Goal: Task Accomplishment & Management: Use online tool/utility

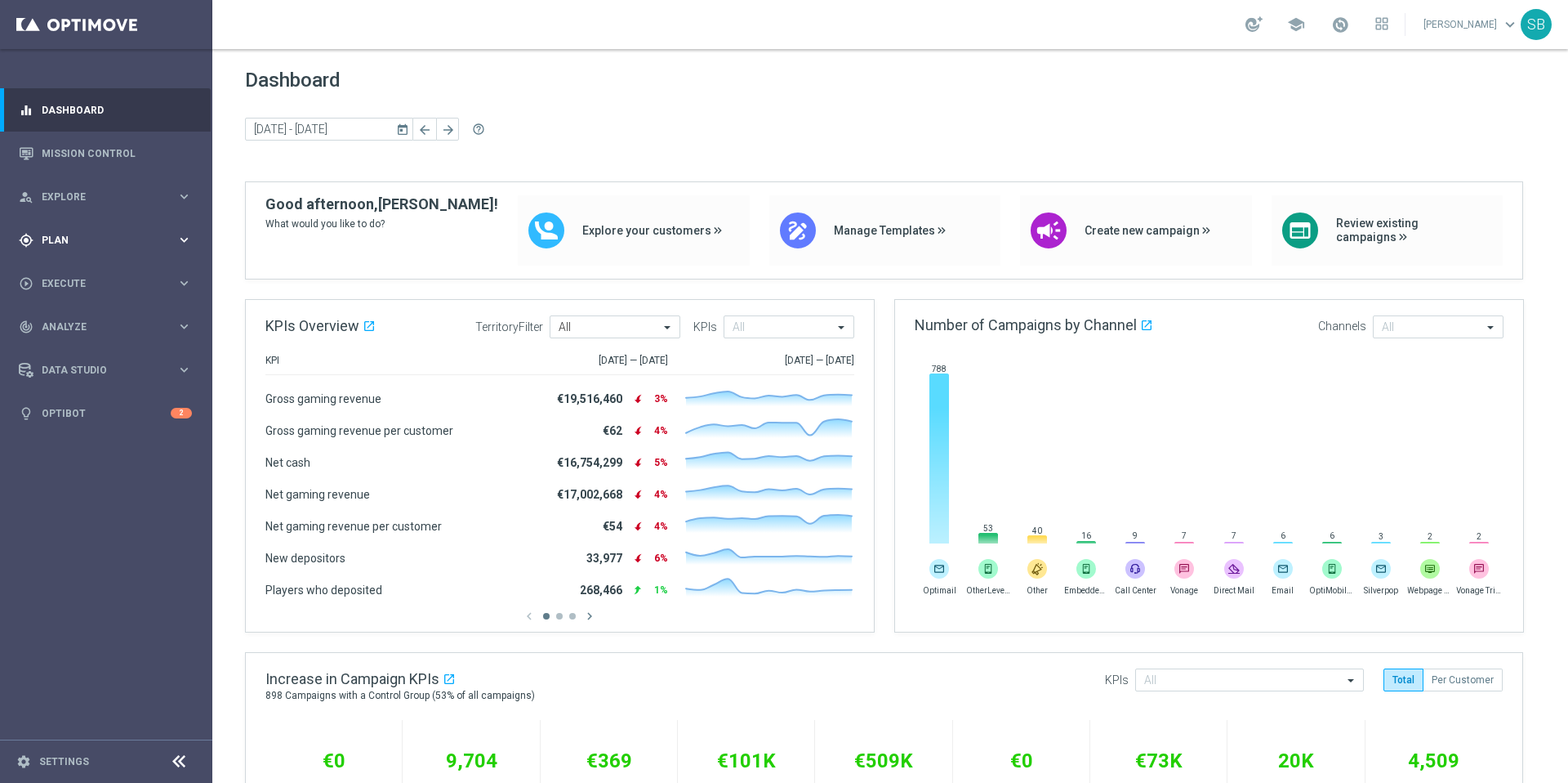
click at [57, 245] on div "gps_fixed Plan" at bounding box center [97, 240] width 157 height 15
click at [79, 276] on link "Target Groups" at bounding box center [106, 274] width 127 height 13
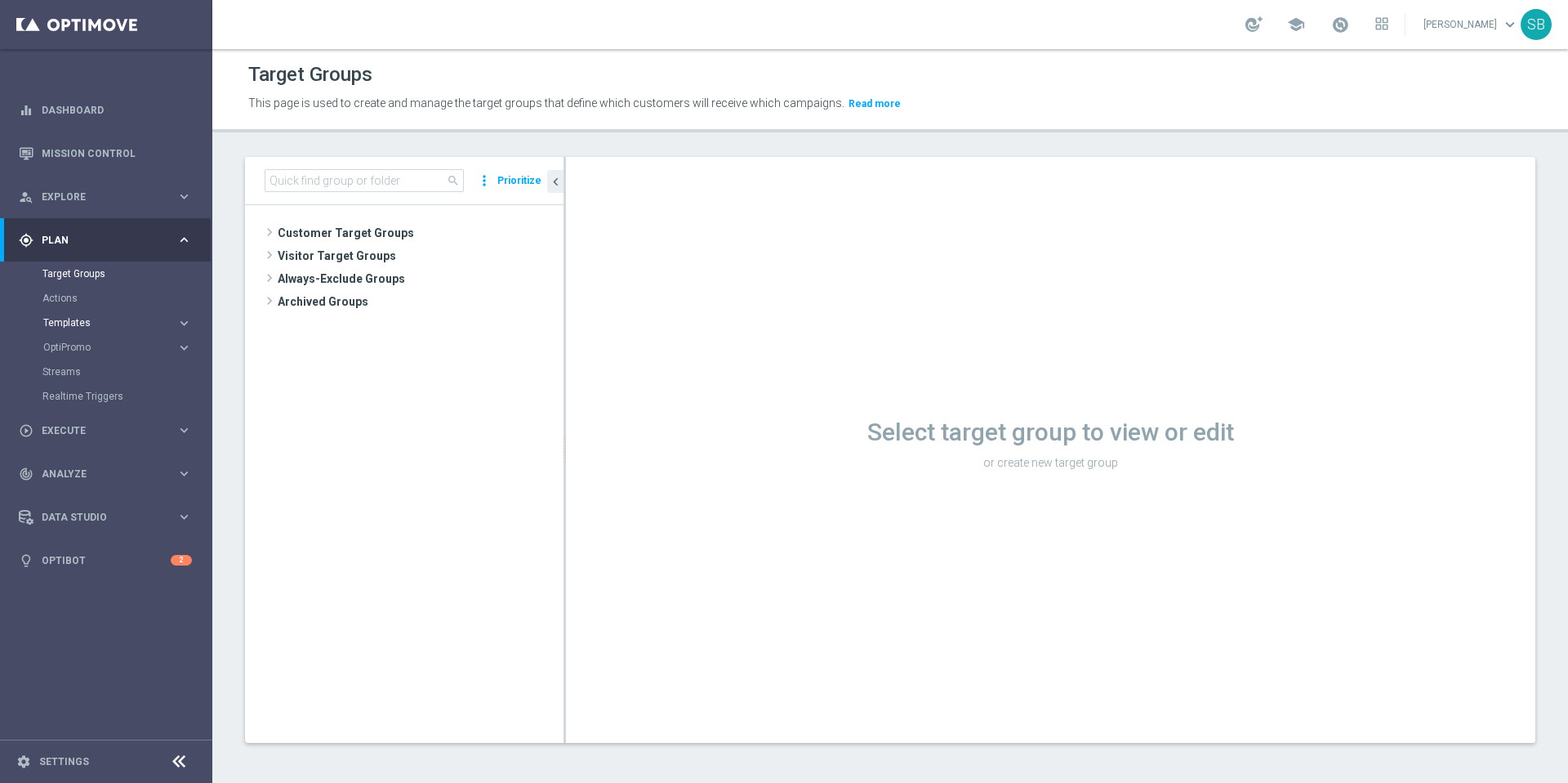
click at [66, 324] on span "Templates" at bounding box center [101, 323] width 116 height 10
click at [74, 352] on link "Optimail" at bounding box center [110, 347] width 119 height 13
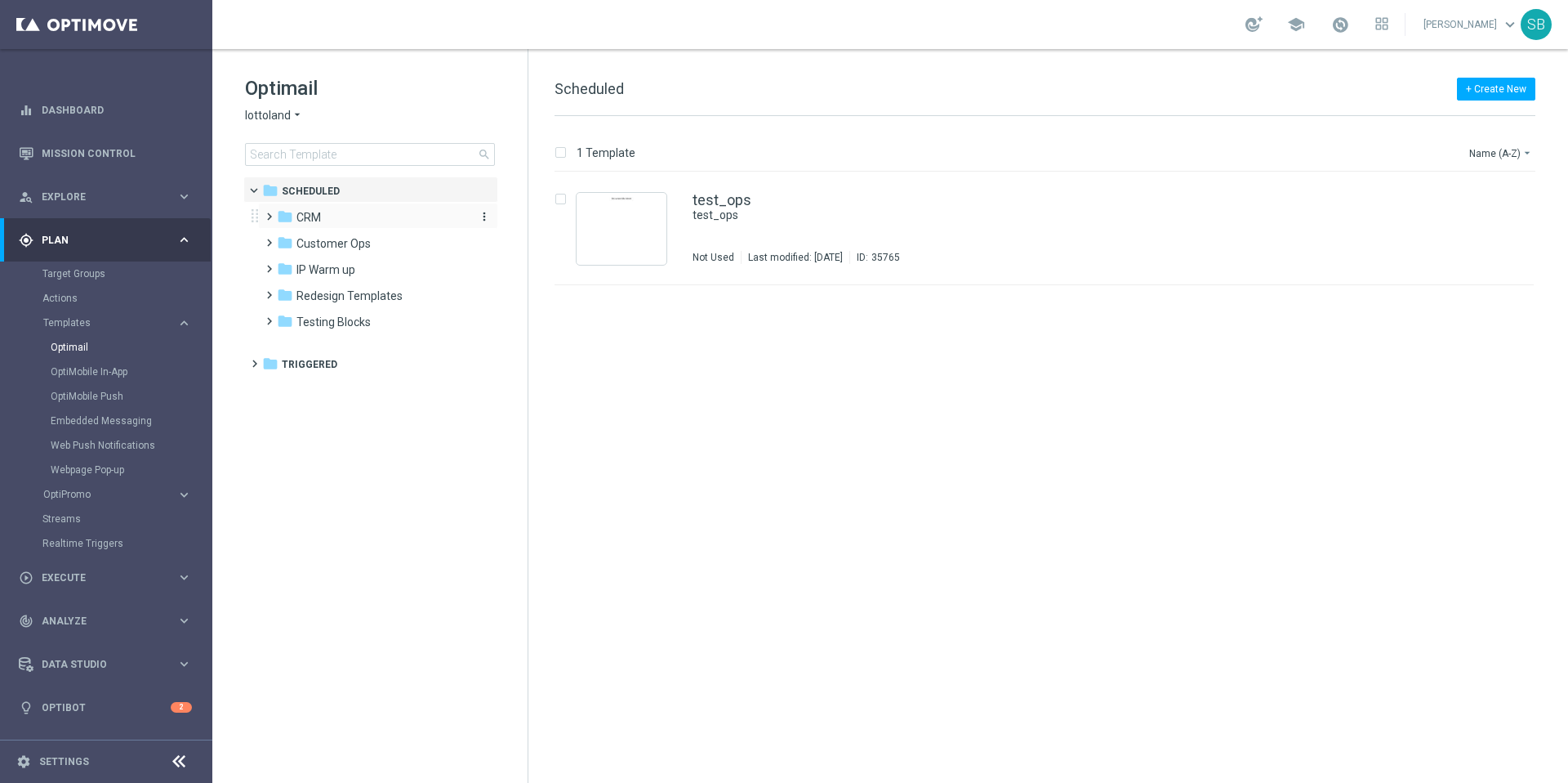
click at [308, 218] on span "CRM" at bounding box center [309, 217] width 25 height 15
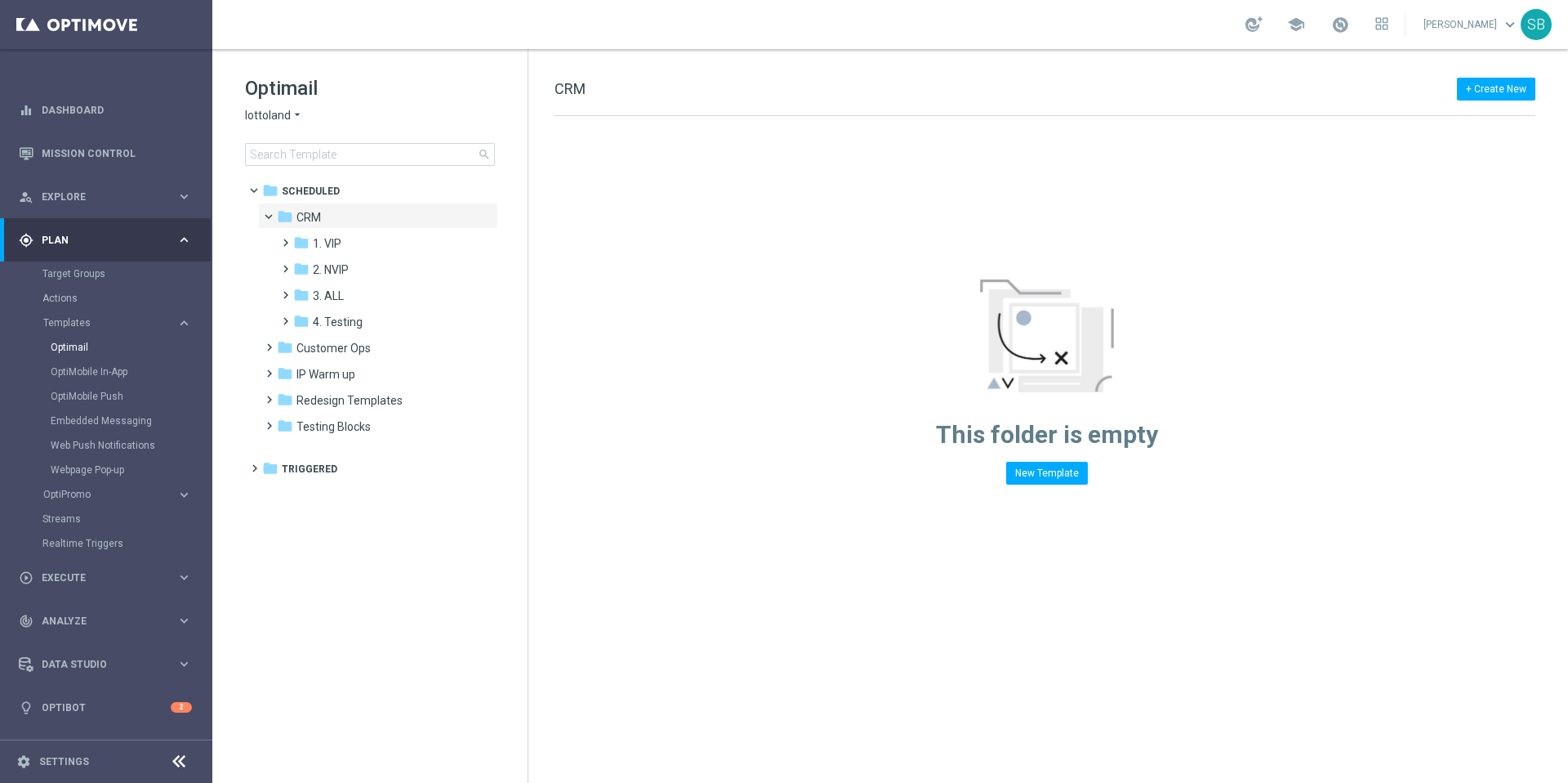
click at [296, 117] on icon "arrow_drop_down" at bounding box center [297, 115] width 13 height 15
click at [0, 0] on span "[DOMAIN_NAME]" at bounding box center [0, 0] width 0 height 0
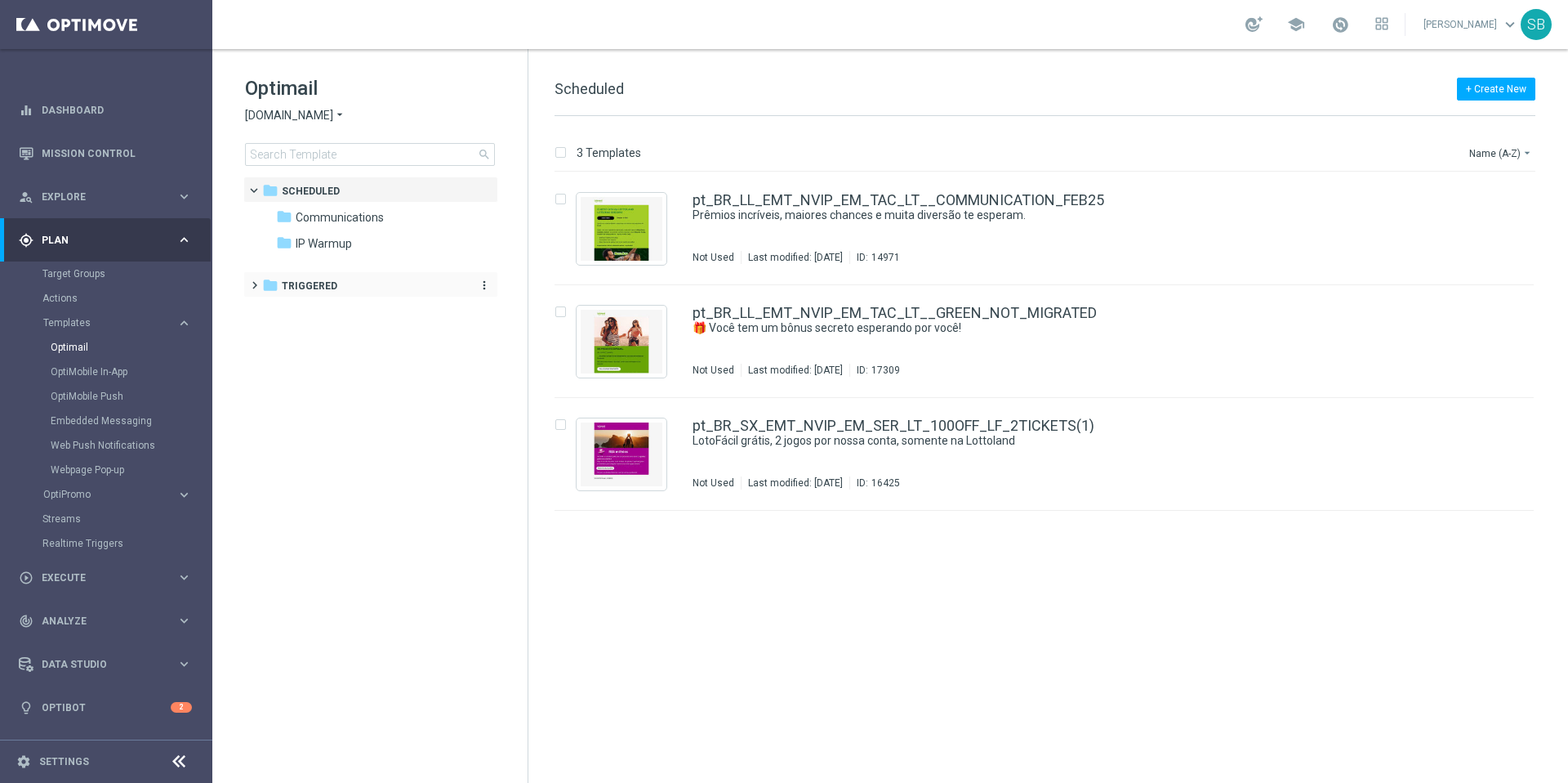
click at [267, 283] on icon "folder" at bounding box center [270, 285] width 16 height 16
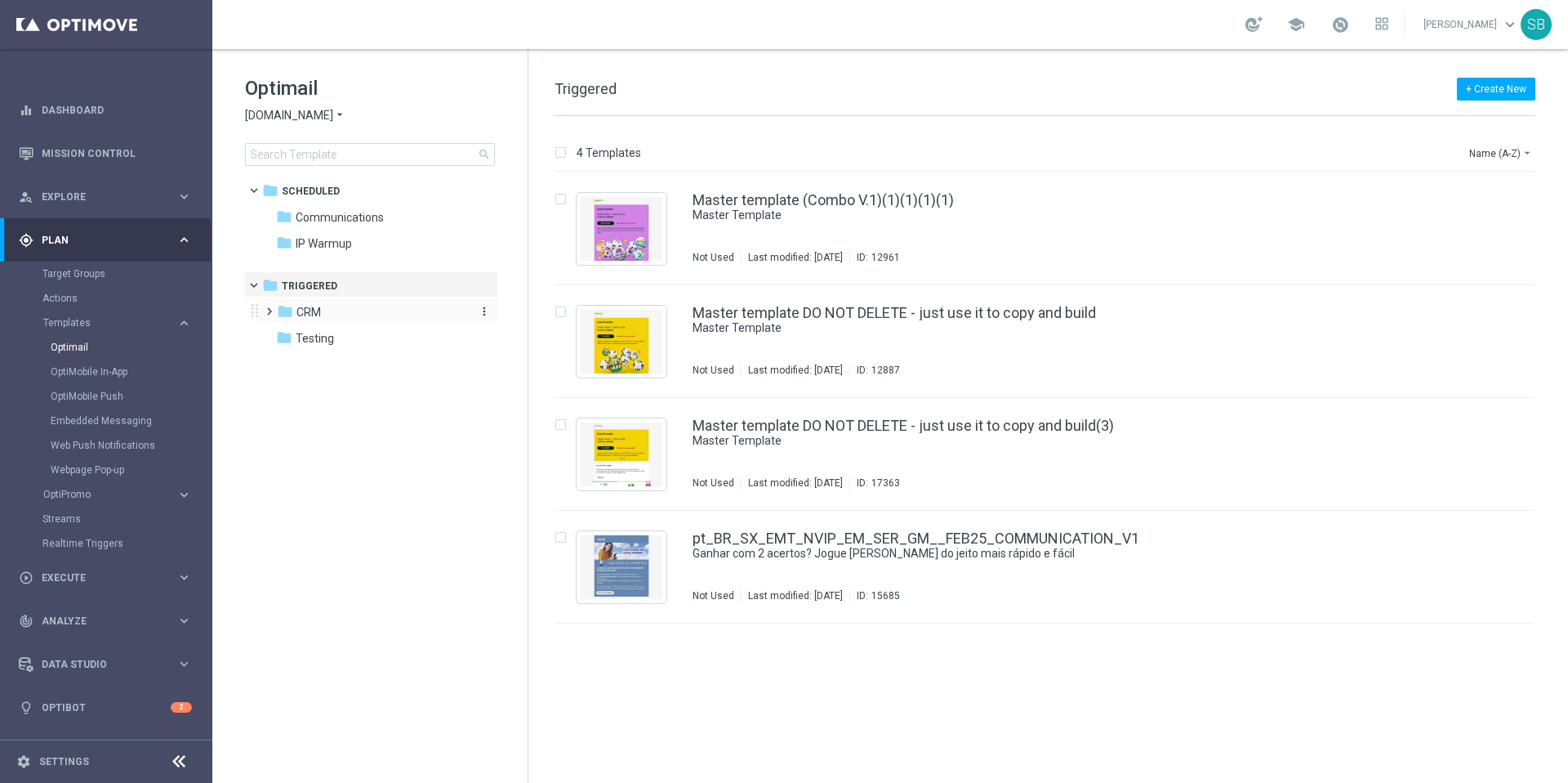
click at [287, 316] on icon "folder" at bounding box center [285, 311] width 16 height 16
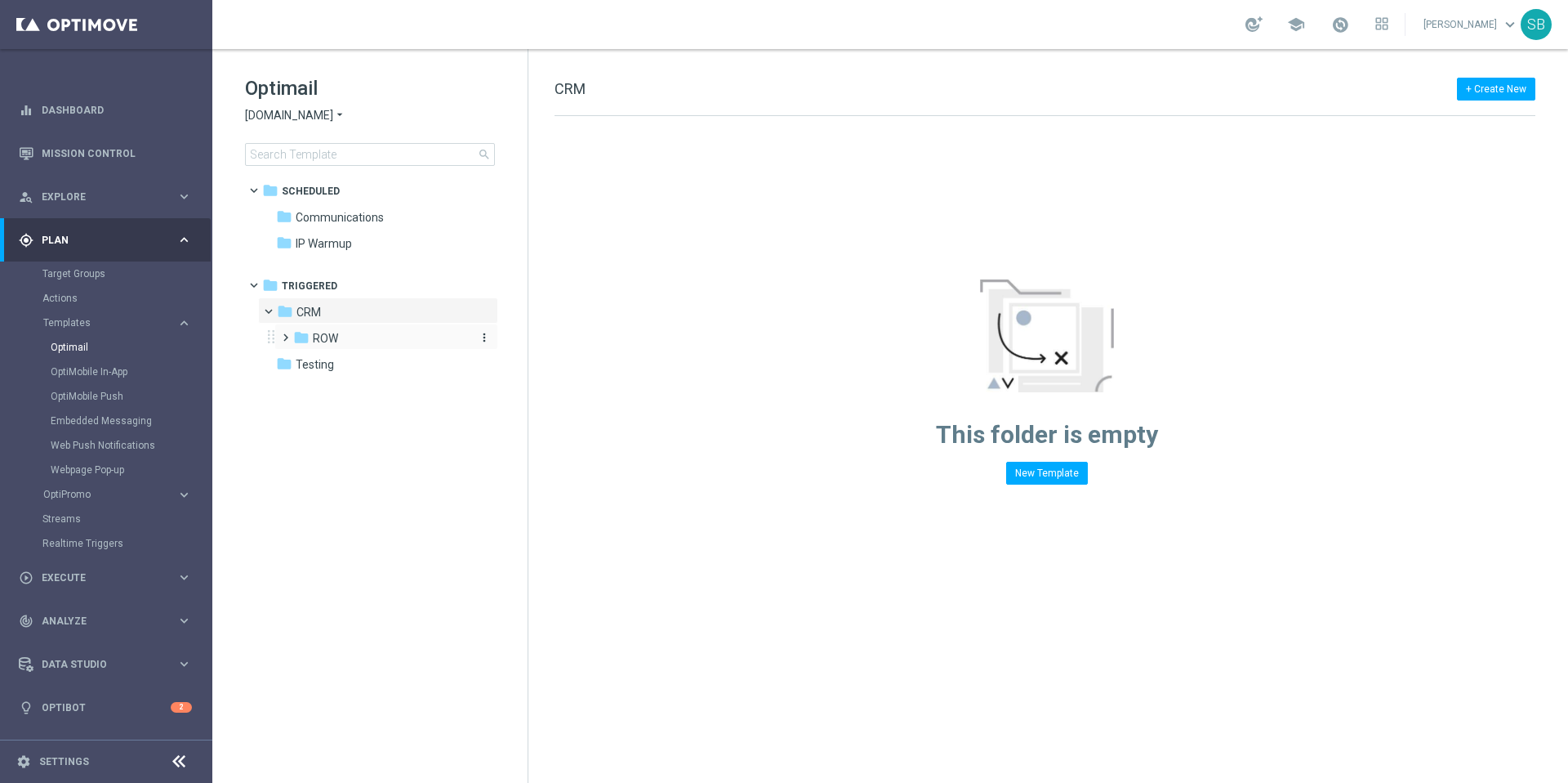
click at [298, 340] on icon "folder" at bounding box center [301, 337] width 16 height 16
click at [350, 367] on span "ROW nrt_abandondcart" at bounding box center [389, 364] width 122 height 15
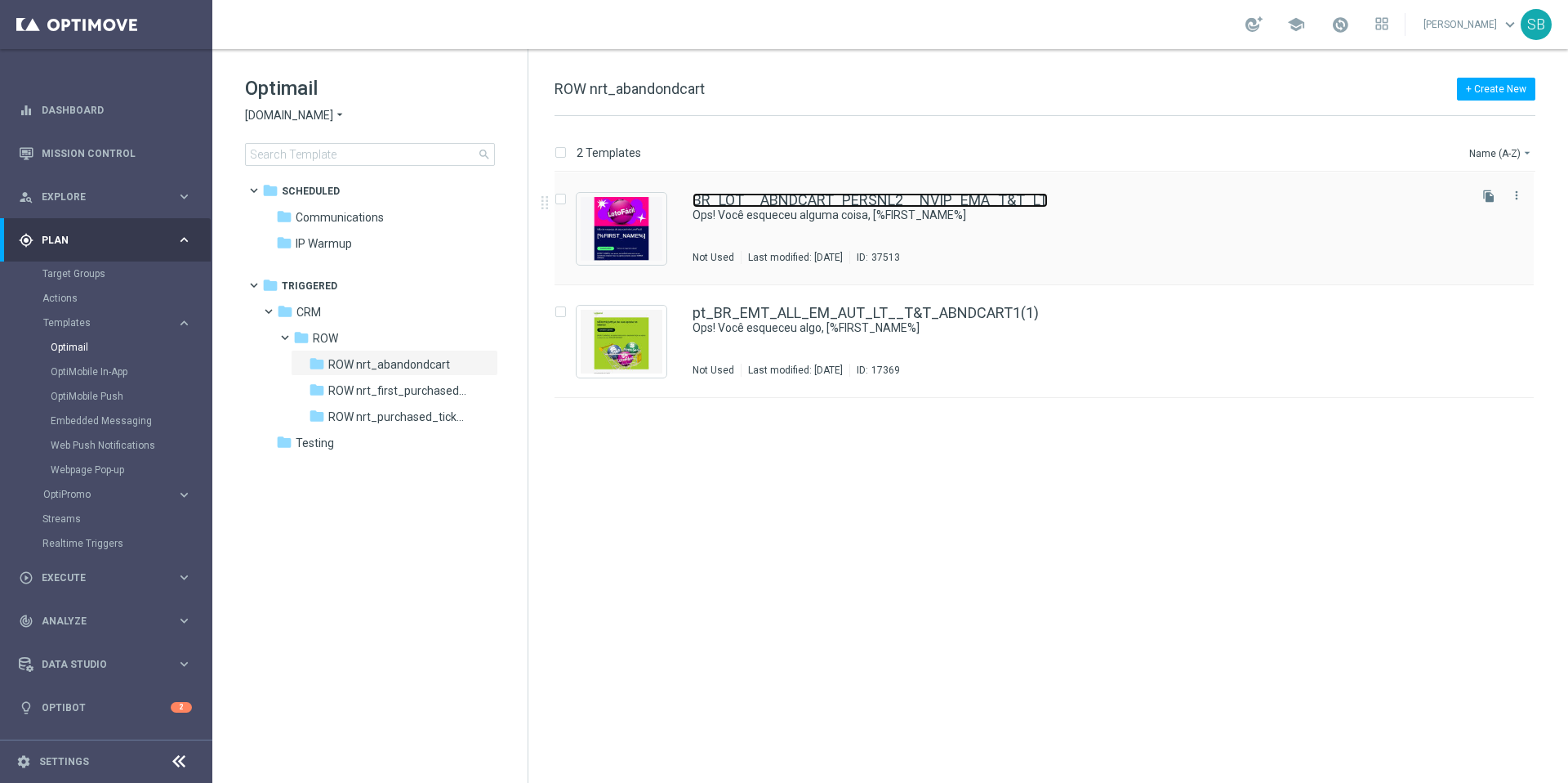
click at [875, 196] on link "BR_LOT__ABNDCART_PERSNL2__NVIP_EMA_T&T_LT" at bounding box center [870, 200] width 355 height 15
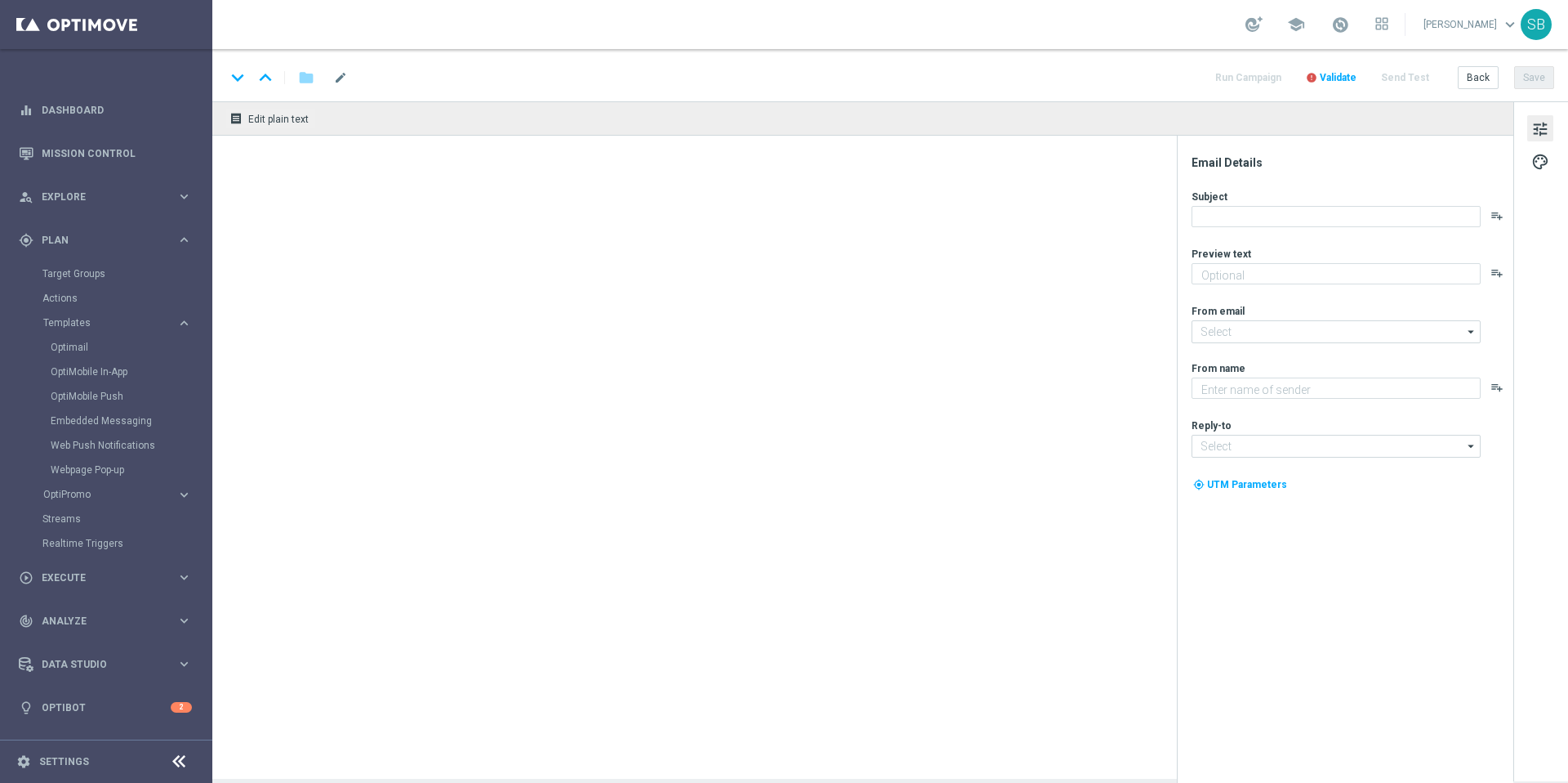
type textarea "Seu carrinho está esperando!"
type input "[EMAIL_ADDRESS][DOMAIN_NAME]"
type textarea "[DOMAIN_NAME]"
type input "[EMAIL_ADDRESS][DOMAIN_NAME]"
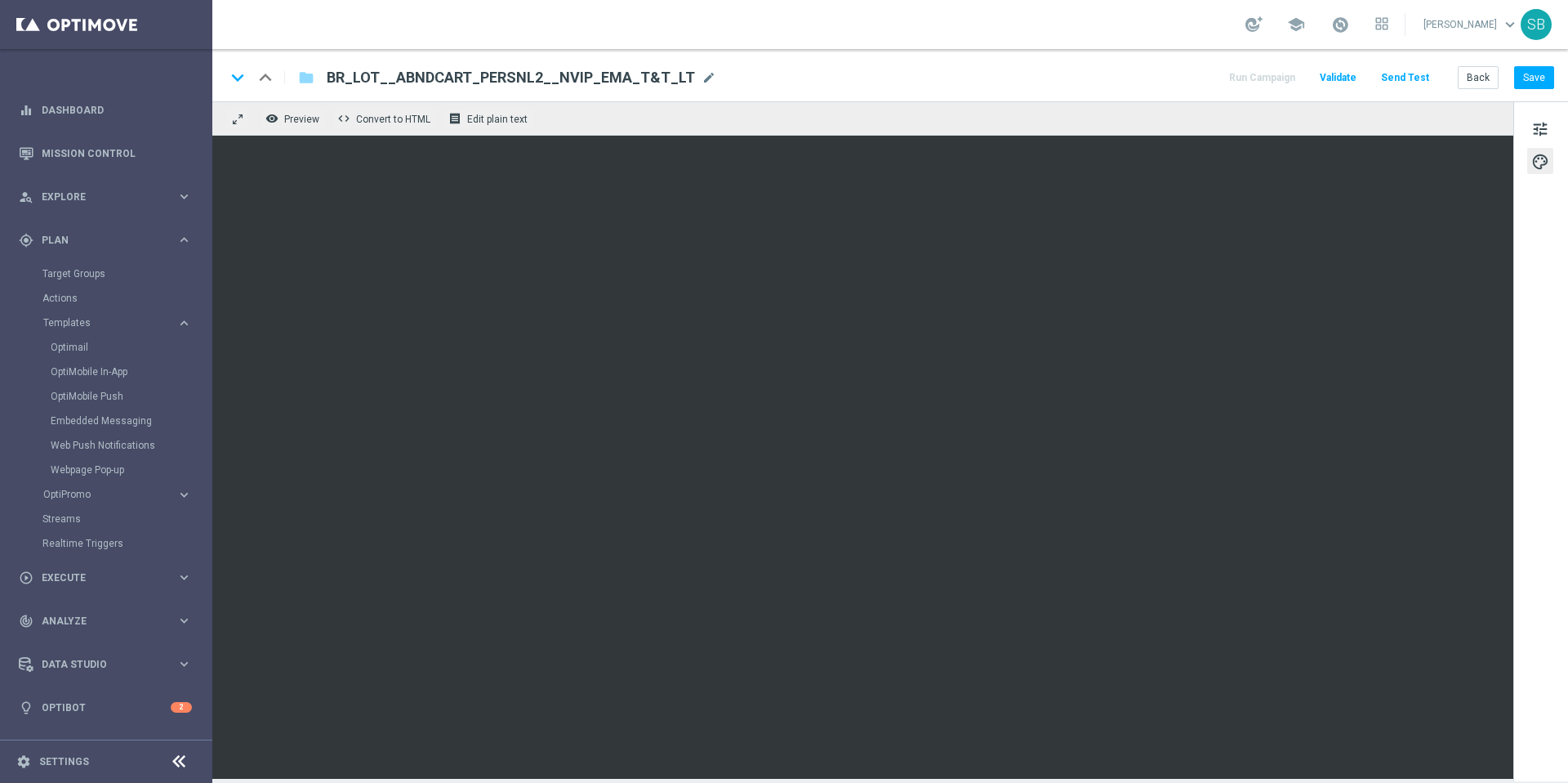
click at [1527, 572] on div "tune palette" at bounding box center [1540, 441] width 55 height 680
click at [1527, 643] on div "tune palette" at bounding box center [1540, 441] width 55 height 680
click at [1514, 646] on div "tune palette" at bounding box center [1540, 441] width 55 height 680
click at [1531, 84] on button "Save" at bounding box center [1533, 77] width 40 height 23
click at [1525, 79] on button "Save" at bounding box center [1533, 77] width 40 height 23
